Goal: Task Accomplishment & Management: Use online tool/utility

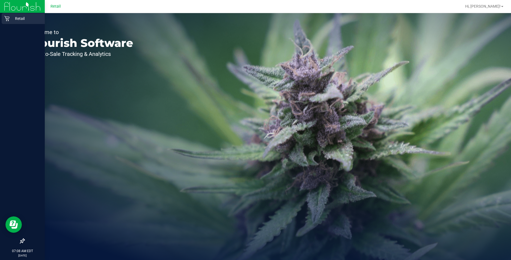
click at [5, 18] on icon at bounding box center [6, 18] width 5 height 5
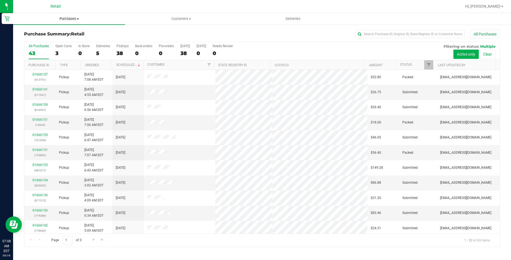
click at [74, 22] on uib-tab-heading "Purchases Summary of purchases Fulfillment All purchases" at bounding box center [69, 18] width 112 height 11
click at [57, 38] on li "Fulfillment" at bounding box center [69, 39] width 112 height 7
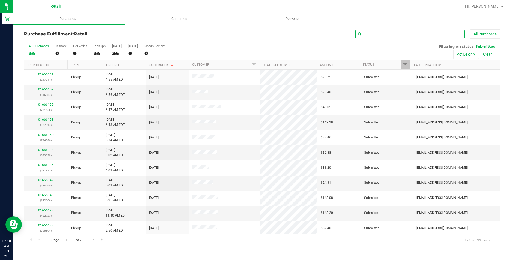
click at [384, 34] on input "text" at bounding box center [409, 34] width 109 height 8
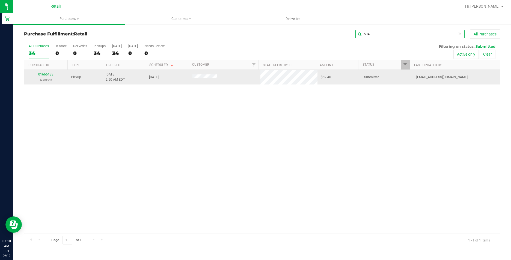
type input "504"
click at [52, 74] on link "01666133" at bounding box center [45, 75] width 15 height 4
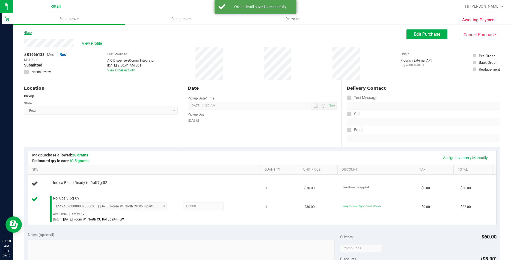
click at [28, 32] on link "Back" at bounding box center [28, 33] width 8 height 4
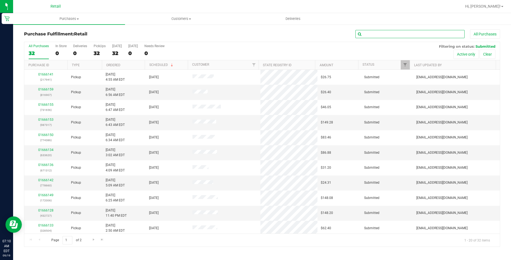
click at [374, 34] on input "text" at bounding box center [409, 34] width 109 height 8
type input "135"
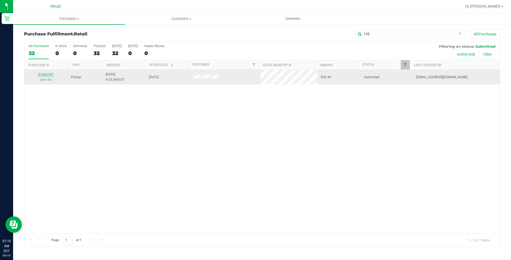
click at [44, 76] on link "01666147" at bounding box center [45, 75] width 15 height 4
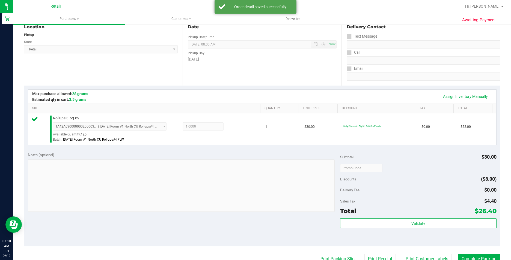
scroll to position [136, 0]
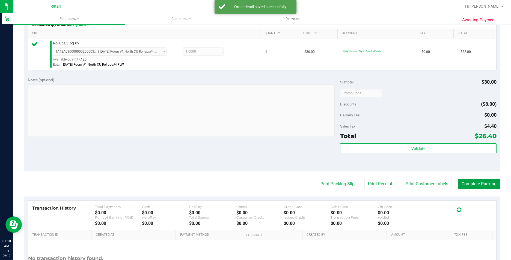
click at [476, 182] on button "Complete Packing" at bounding box center [479, 184] width 42 height 10
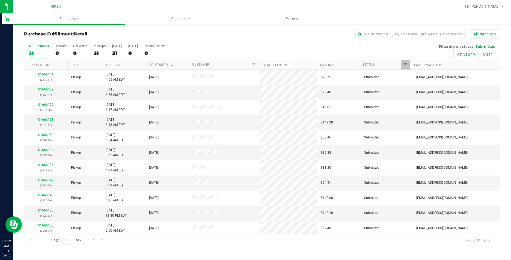
click at [411, 38] on div "All Purchases" at bounding box center [340, 33] width 317 height 9
click at [409, 38] on input "text" at bounding box center [409, 34] width 109 height 8
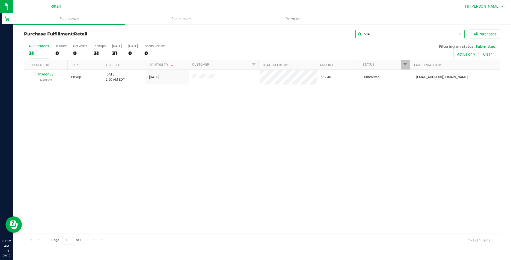
type input "504"
click at [500, 7] on link "Hi, [PERSON_NAME]!" at bounding box center [484, 7] width 43 height 6
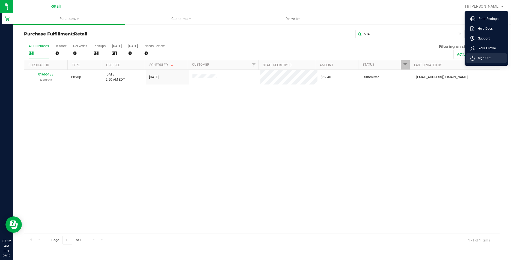
click at [483, 57] on span "Sign Out" at bounding box center [482, 57] width 16 height 5
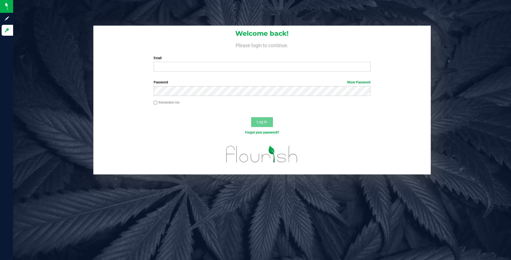
click at [199, 61] on label "Email" at bounding box center [262, 58] width 217 height 5
click at [199, 62] on input "Email" at bounding box center [262, 67] width 217 height 10
type input "[EMAIL_ADDRESS][DOMAIN_NAME]"
click at [197, 67] on input "[EMAIL_ADDRESS][DOMAIN_NAME]" at bounding box center [262, 67] width 217 height 10
click at [266, 120] on span "Log In" at bounding box center [261, 122] width 11 height 4
